Goal: Find specific page/section: Find specific page/section

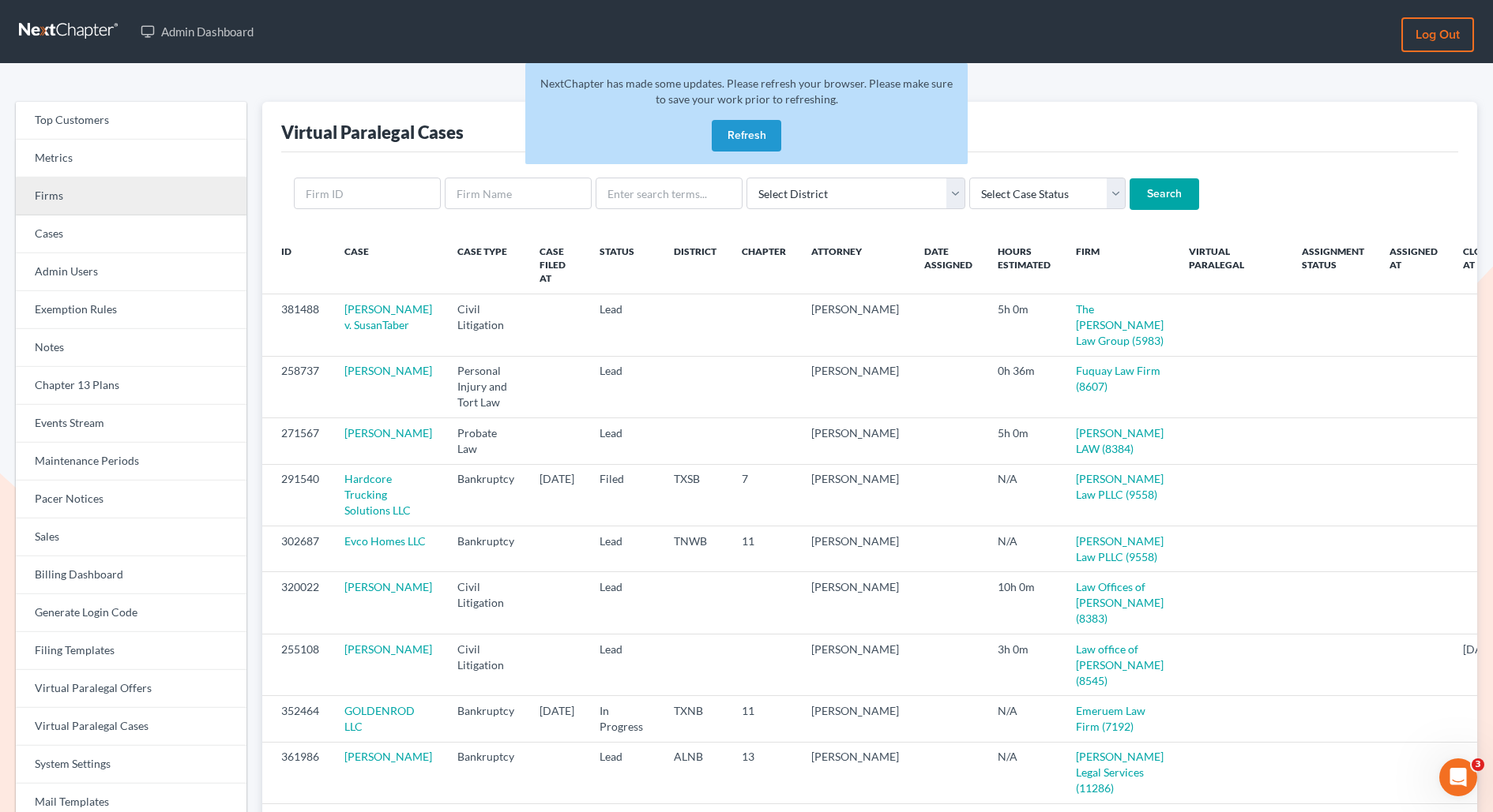
click at [80, 191] on link "Firms" at bounding box center [131, 196] width 231 height 38
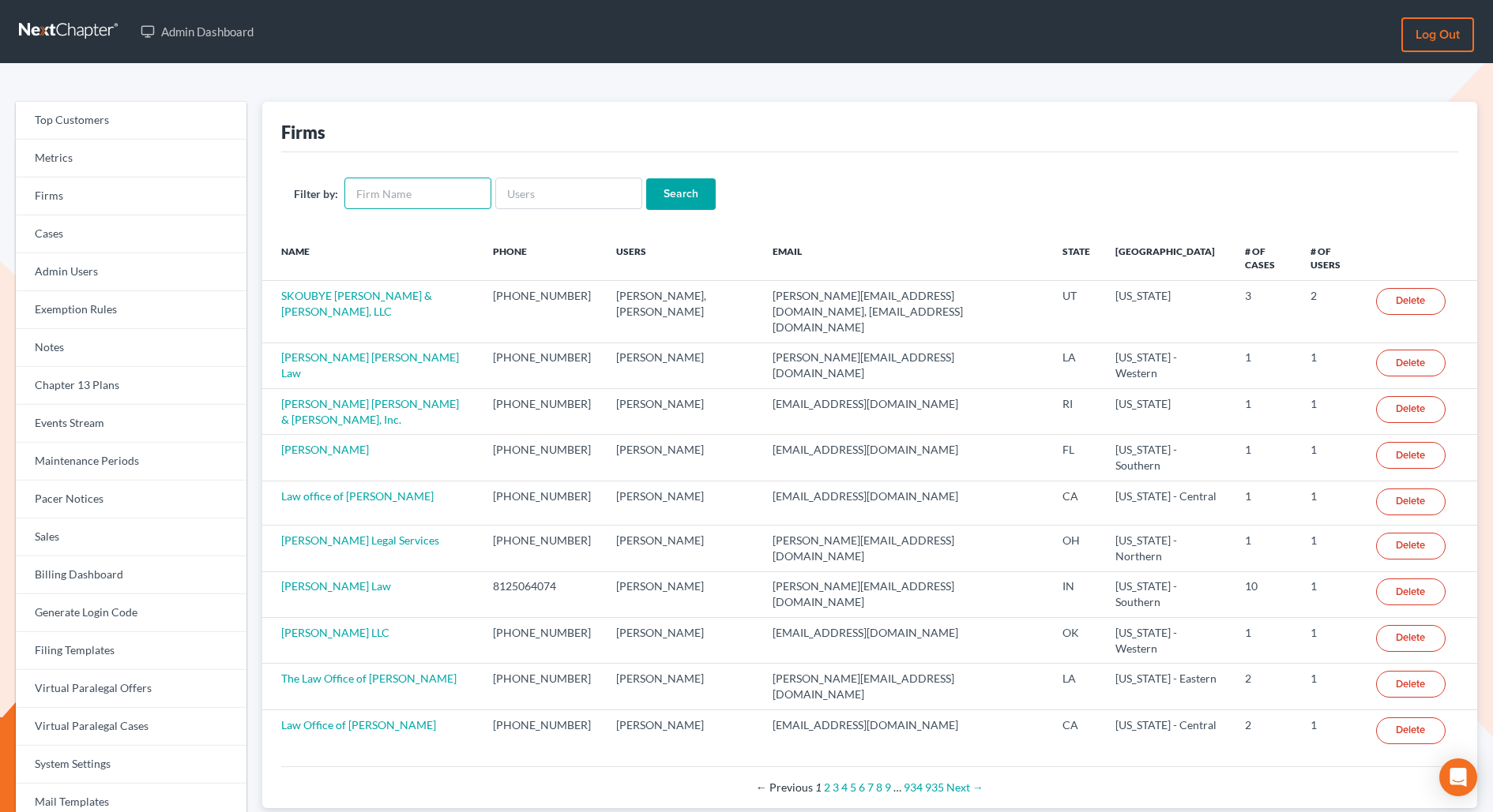
click at [403, 199] on input "text" at bounding box center [418, 192] width 147 height 31
type input "debt law"
click at [646, 178] on input "Search" at bounding box center [681, 193] width 69 height 31
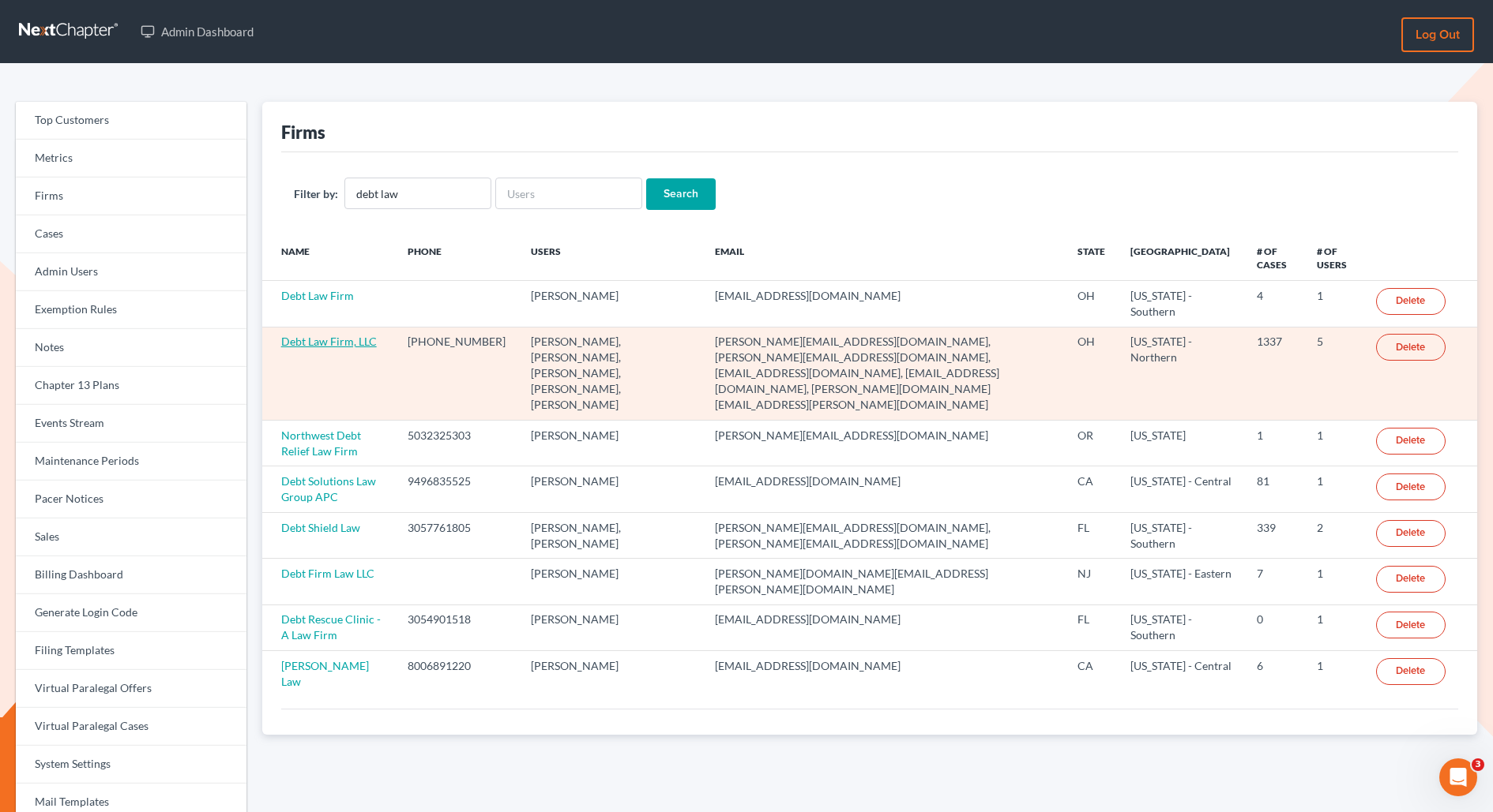
click at [310, 337] on link "Debt Law Firm, LLC" at bounding box center [329, 341] width 95 height 13
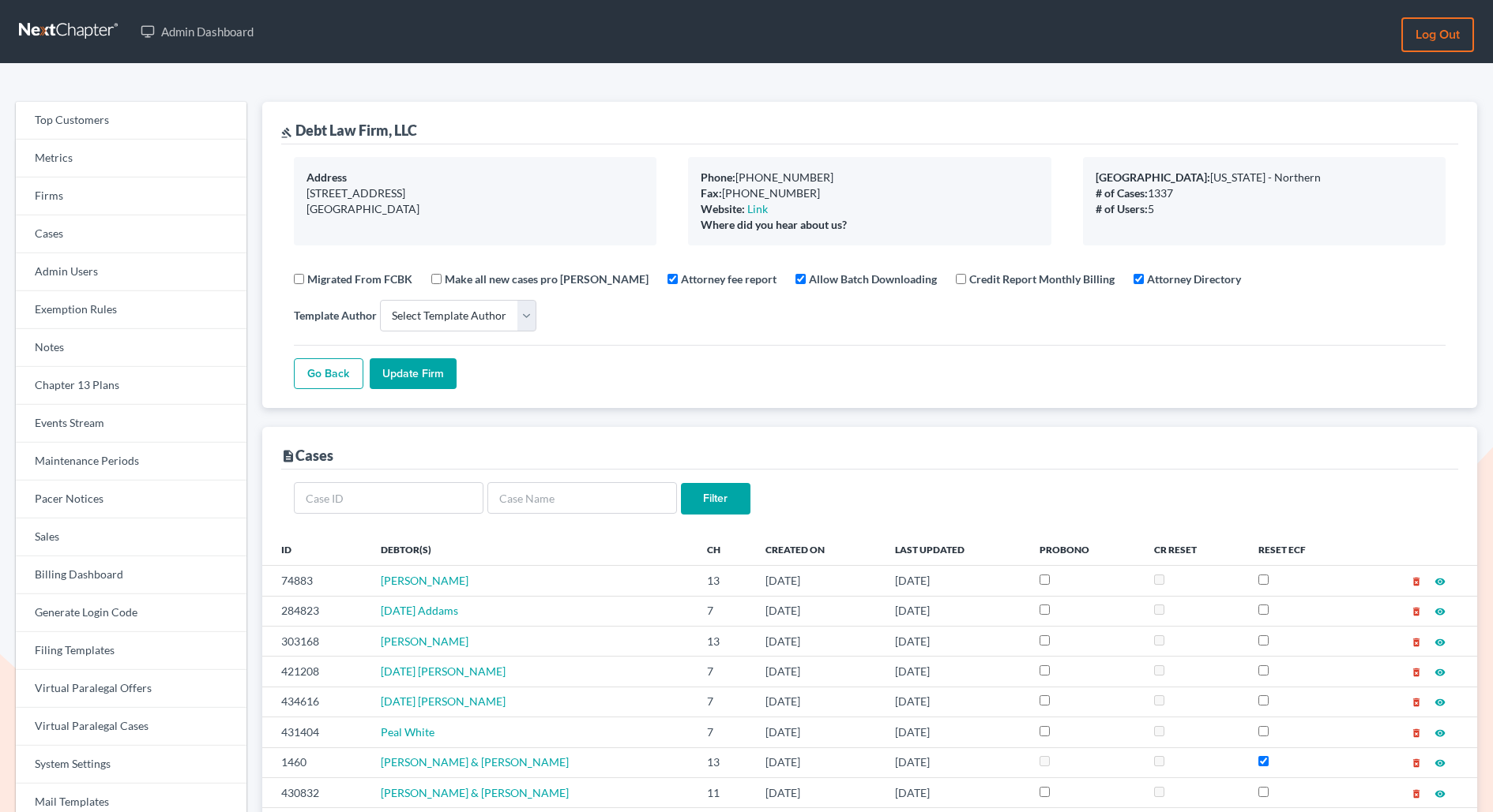
select select
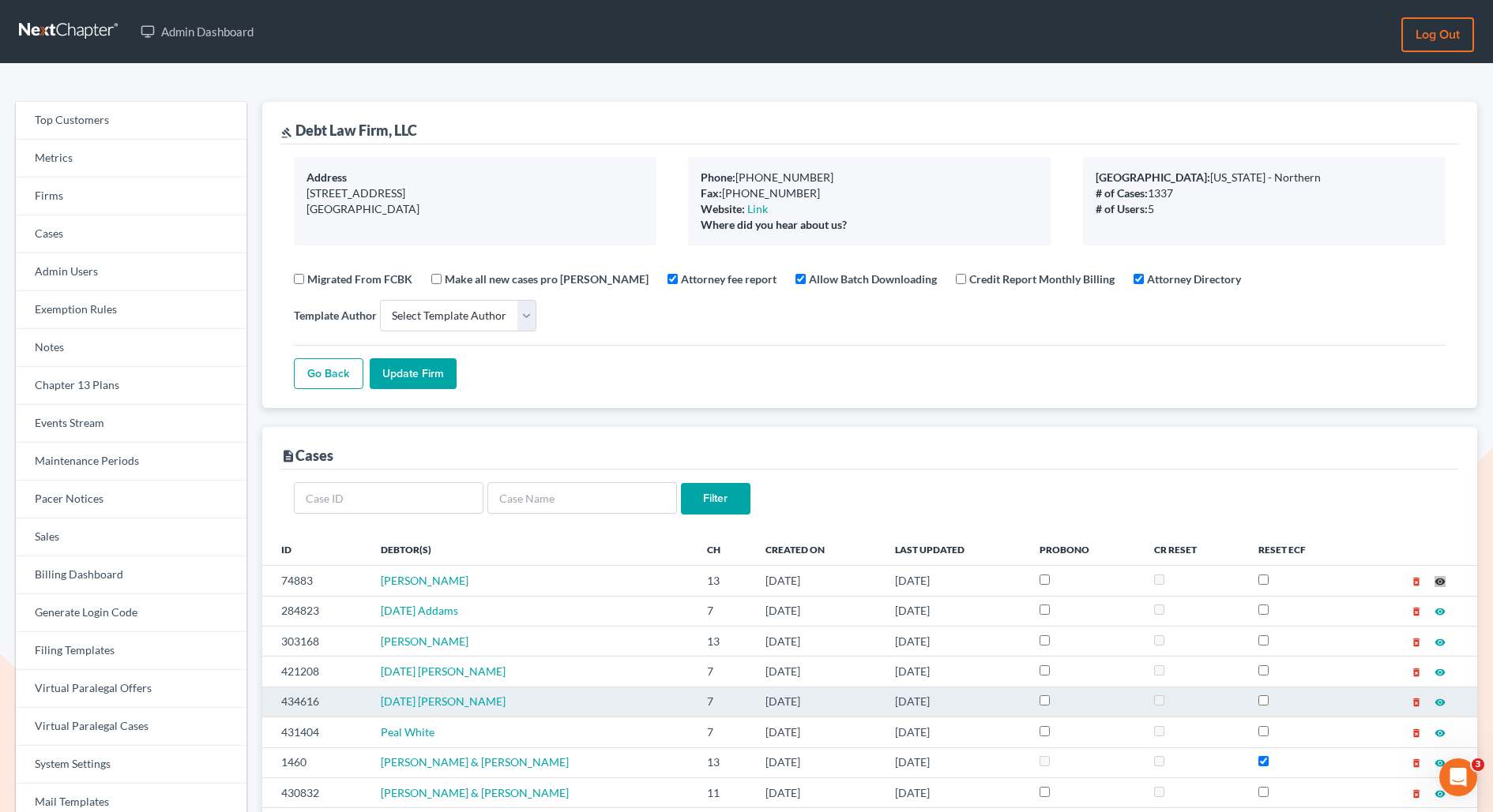
drag, startPoint x: 1439, startPoint y: 571, endPoint x: 972, endPoint y: 552, distance: 467.4
